Goal: Check status: Check status

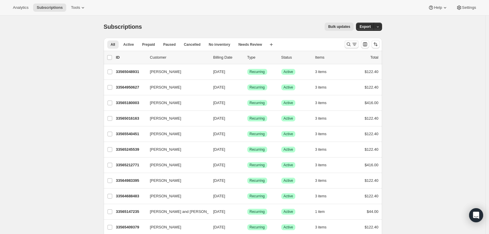
click at [356, 41] on button "Search and filter results" at bounding box center [351, 44] width 14 height 8
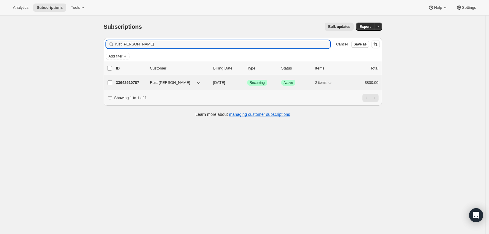
type input "rust [PERSON_NAME]"
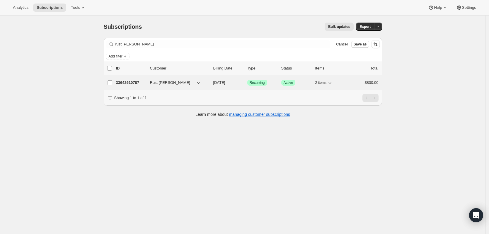
click at [137, 82] on p "33642610787" at bounding box center [130, 83] width 29 height 6
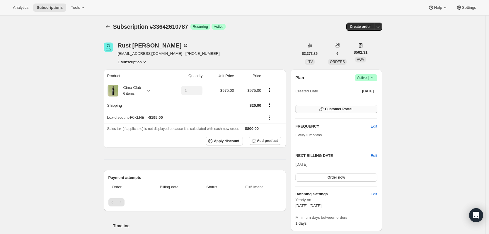
click at [365, 107] on button "Customer Portal" at bounding box center [336, 109] width 82 height 8
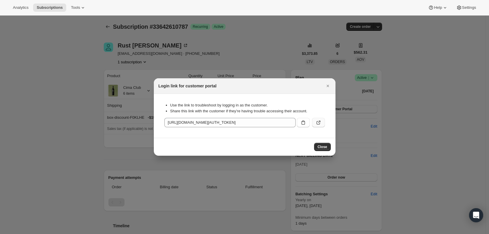
click at [316, 119] on button ":rcc:" at bounding box center [318, 122] width 13 height 9
click at [326, 147] on span "Close" at bounding box center [322, 146] width 10 height 5
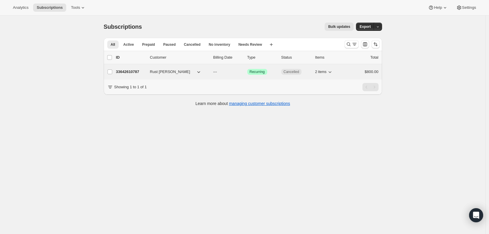
click at [133, 71] on p "33642610787" at bounding box center [130, 72] width 29 height 6
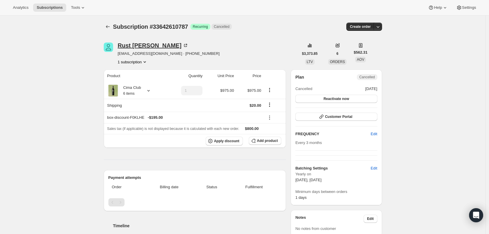
click at [148, 45] on div "Rust [PERSON_NAME]" at bounding box center [153, 45] width 71 height 6
